Goal: Information Seeking & Learning: Find contact information

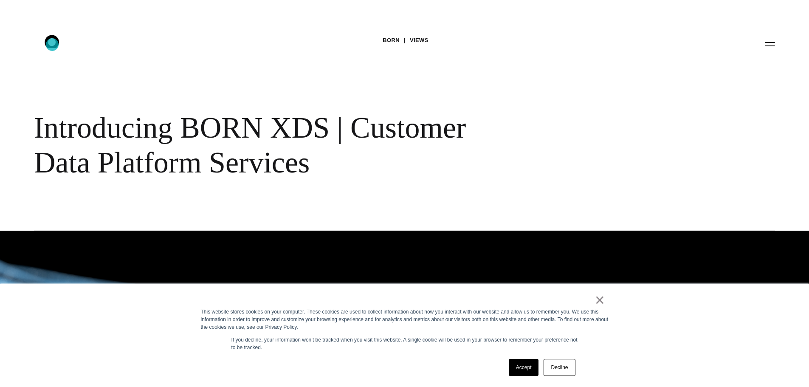
click at [52, 45] on icon ".st0{display:none;} .st1{display:inline;} .st2{font-family:'HelveticaNeue-Mediu…" at bounding box center [58, 44] width 54 height 22
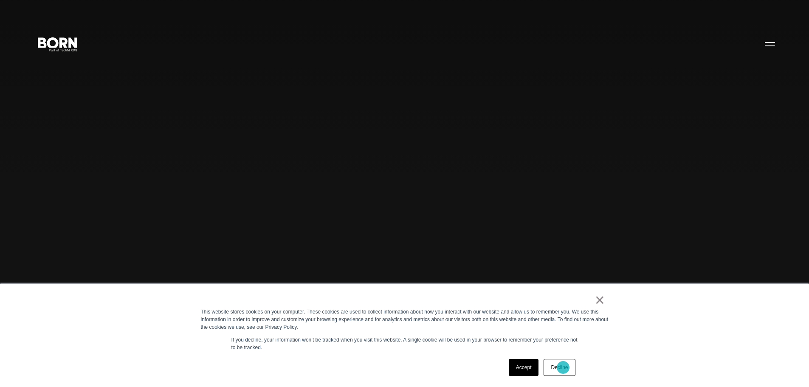
click at [563, 367] on link "Decline" at bounding box center [559, 367] width 31 height 17
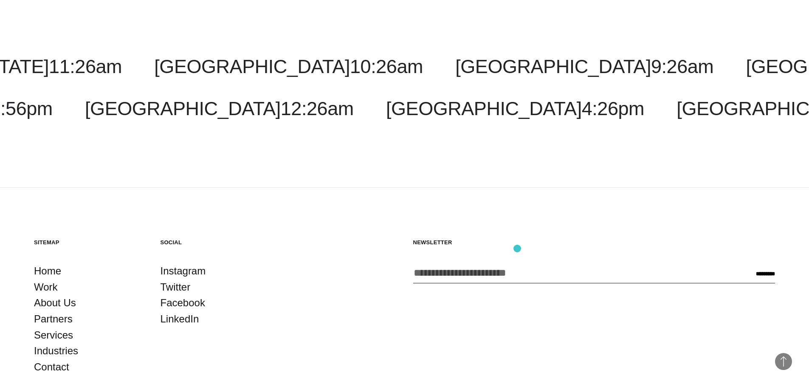
scroll to position [2679, 0]
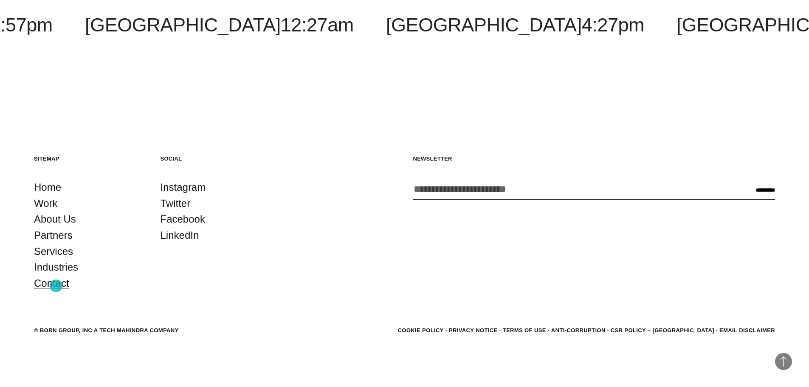
click at [56, 286] on link "Contact" at bounding box center [51, 283] width 35 height 16
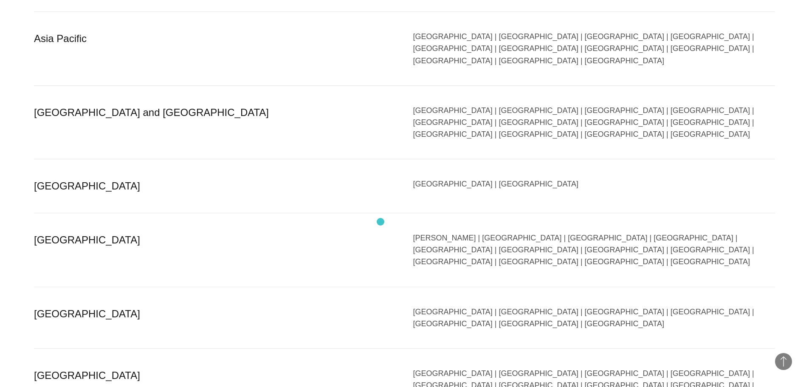
scroll to position [1699, 0]
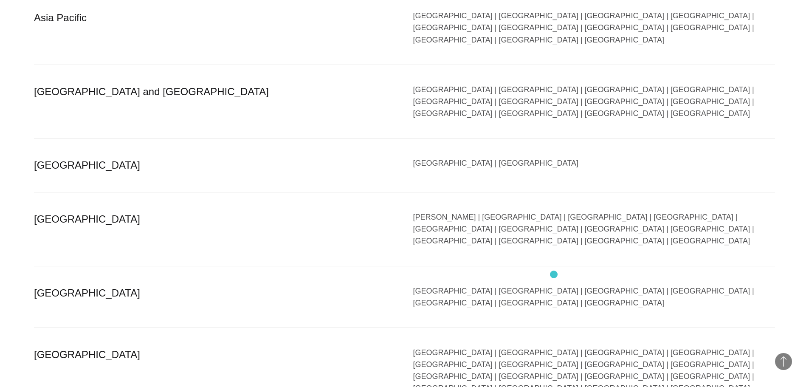
click at [554, 347] on div "Bangalore | Bhubaneswar | Chandigarh | Chennai | Gandhinagar | Gurgaon | Hydera…" at bounding box center [594, 371] width 362 height 48
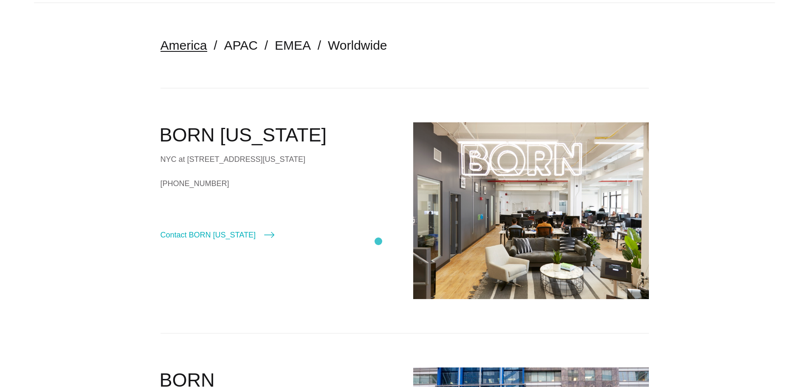
scroll to position [0, 0]
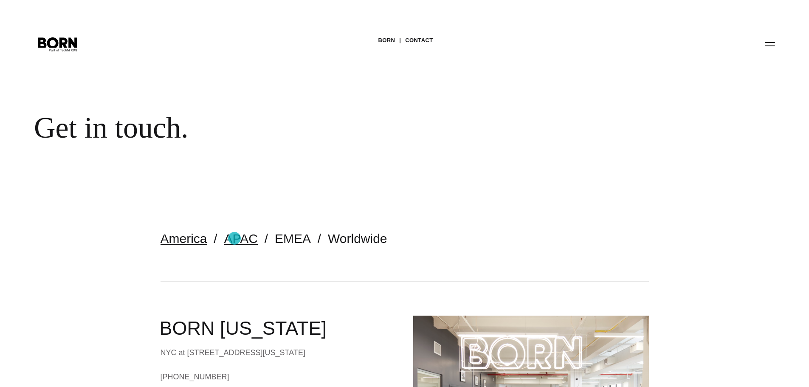
click at [234, 238] on link "APAC" at bounding box center [241, 239] width 34 height 14
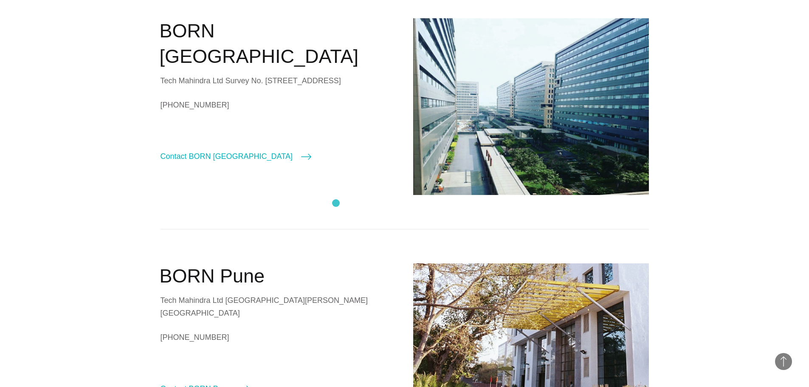
scroll to position [255, 0]
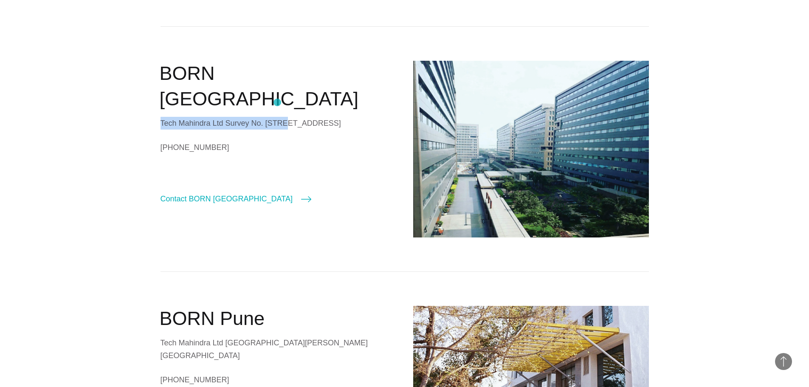
drag, startPoint x: 161, startPoint y: 98, endPoint x: 277, endPoint y: 102, distance: 116.5
click at [277, 117] on div "Tech Mahindra Ltd Survey No. 602/3 ELCOT Special Economic Zone 138, Sholinganal…" at bounding box center [279, 123] width 236 height 13
copy div "Tech Mahindra Ltd Survey No. 602/3"
drag, startPoint x: 162, startPoint y: 111, endPoint x: 257, endPoint y: 112, distance: 95.2
click at [257, 117] on div "Tech Mahindra Ltd Survey No. 602/3 ELCOT Special Economic Zone 138, Sholinganal…" at bounding box center [279, 123] width 236 height 13
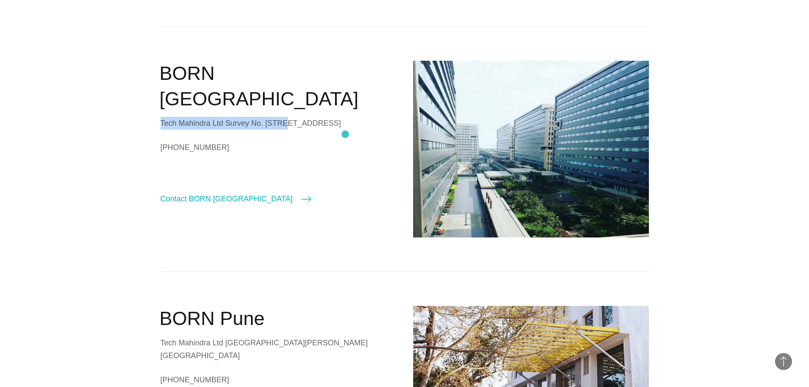
copy div "ELCOT Special Economic Zone"
drag, startPoint x: 162, startPoint y: 126, endPoint x: 243, endPoint y: 125, distance: 81.1
click at [243, 125] on div "Tech Mahindra Ltd Survey No. 602/3 ELCOT Special Economic Zone 138, Sholinganal…" at bounding box center [279, 123] width 236 height 13
click at [237, 130] on div "Tech Mahindra Ltd Survey No. 602/3 ELCOT Special Economic Zone 138, Sholinganal…" at bounding box center [279, 123] width 236 height 13
drag, startPoint x: 160, startPoint y: 124, endPoint x: 244, endPoint y: 124, distance: 84.1
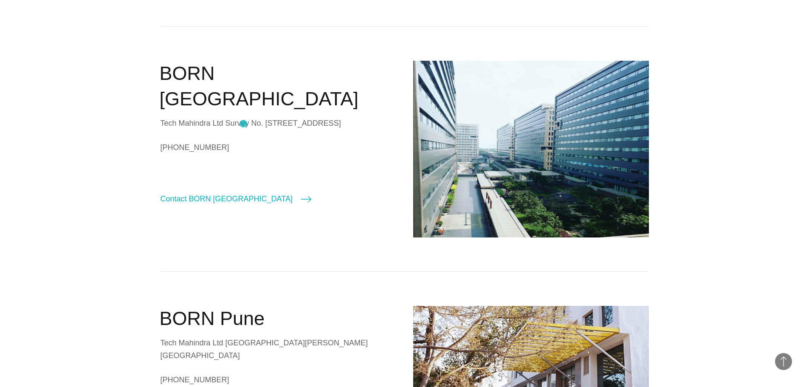
copy div "138, Sholinganallur Village"
click at [276, 130] on div "Tech Mahindra Ltd Survey No. 602/3 ELCOT Special Economic Zone 138, Sholinganal…" at bounding box center [279, 123] width 236 height 13
click at [170, 130] on div "Tech Mahindra Ltd Survey No. 602/3 ELCOT Special Economic Zone 138, Sholinganal…" at bounding box center [279, 123] width 236 height 13
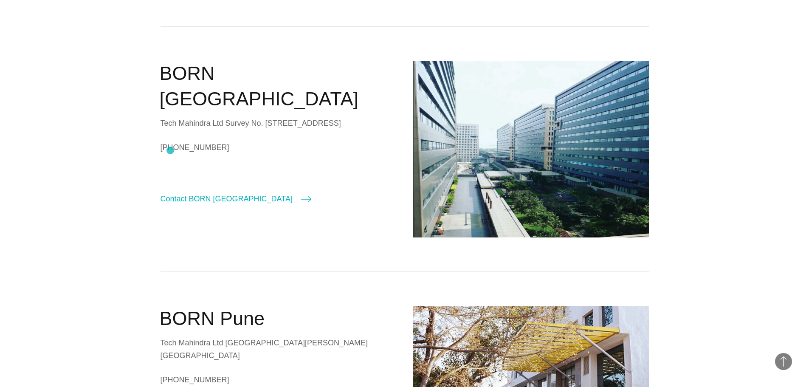
click at [170, 130] on div "Tech Mahindra Ltd Survey No. 602/3 ELCOT Special Economic Zone 138, Sholinganal…" at bounding box center [279, 123] width 236 height 13
click at [199, 154] on link "+91 (044) 33511200" at bounding box center [279, 147] width 236 height 13
